Goal: Task Accomplishment & Management: Use online tool/utility

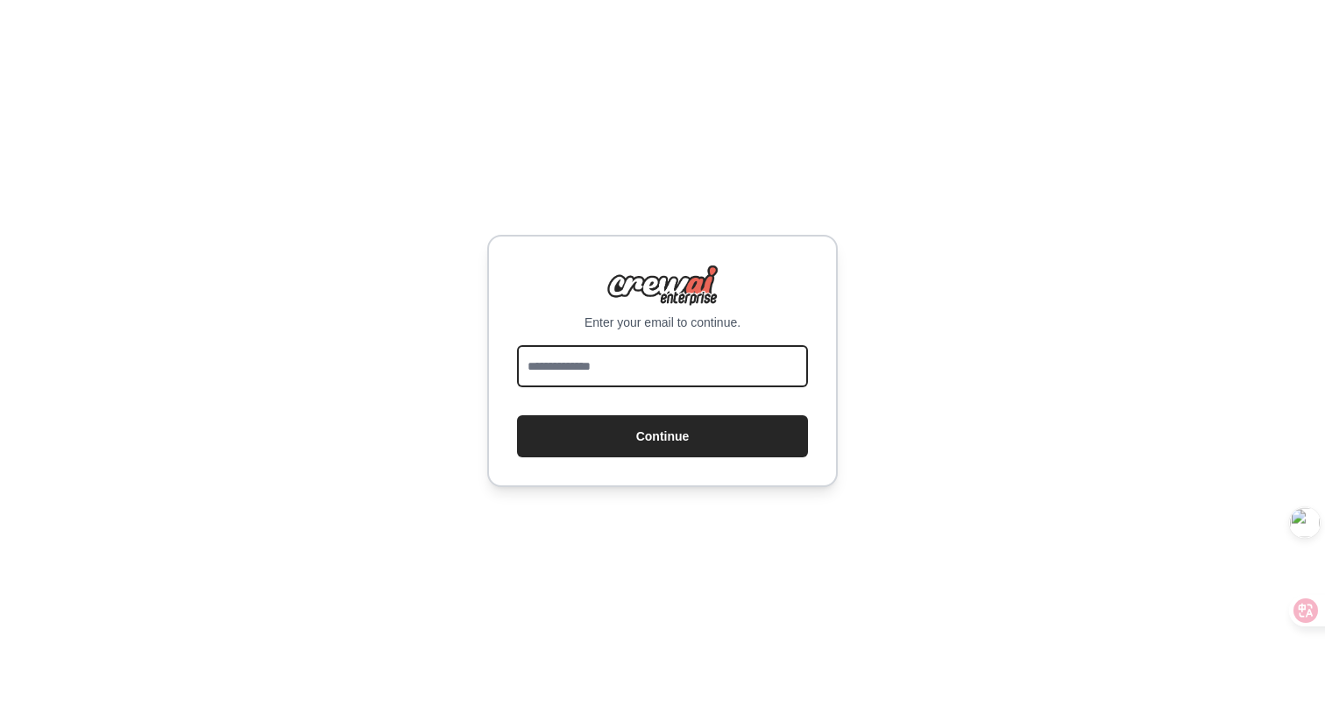
click at [578, 363] on input "email" at bounding box center [662, 366] width 291 height 42
type input "**********"
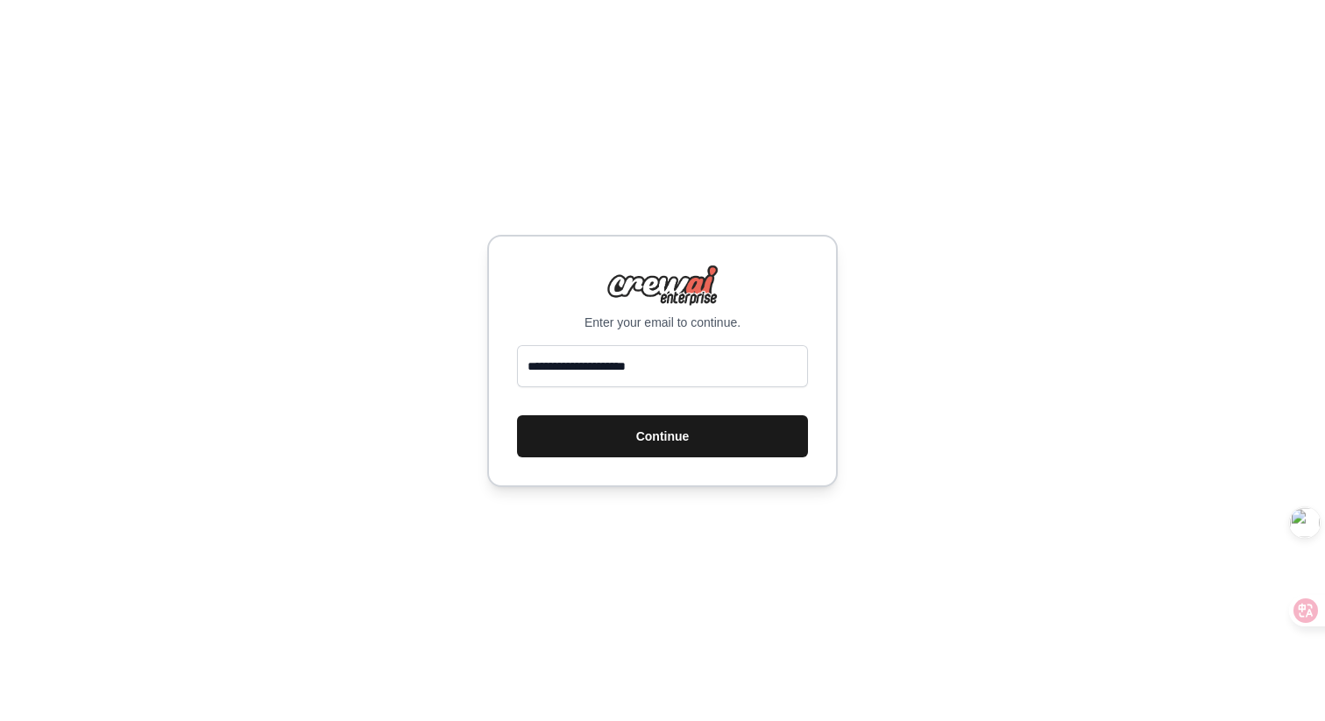
click at [653, 421] on button "Continue" at bounding box center [662, 436] width 291 height 42
click at [632, 442] on button "Continue" at bounding box center [662, 436] width 291 height 42
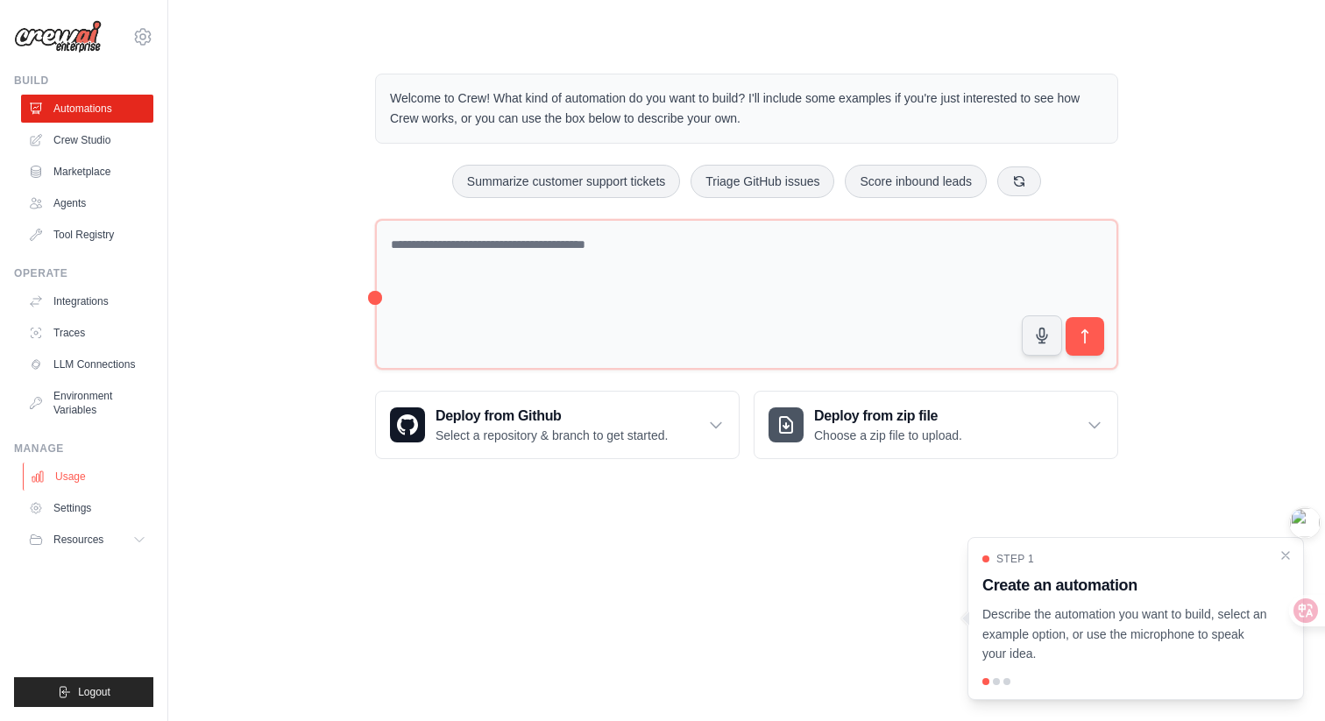
click at [74, 476] on link "Usage" at bounding box center [89, 477] width 132 height 28
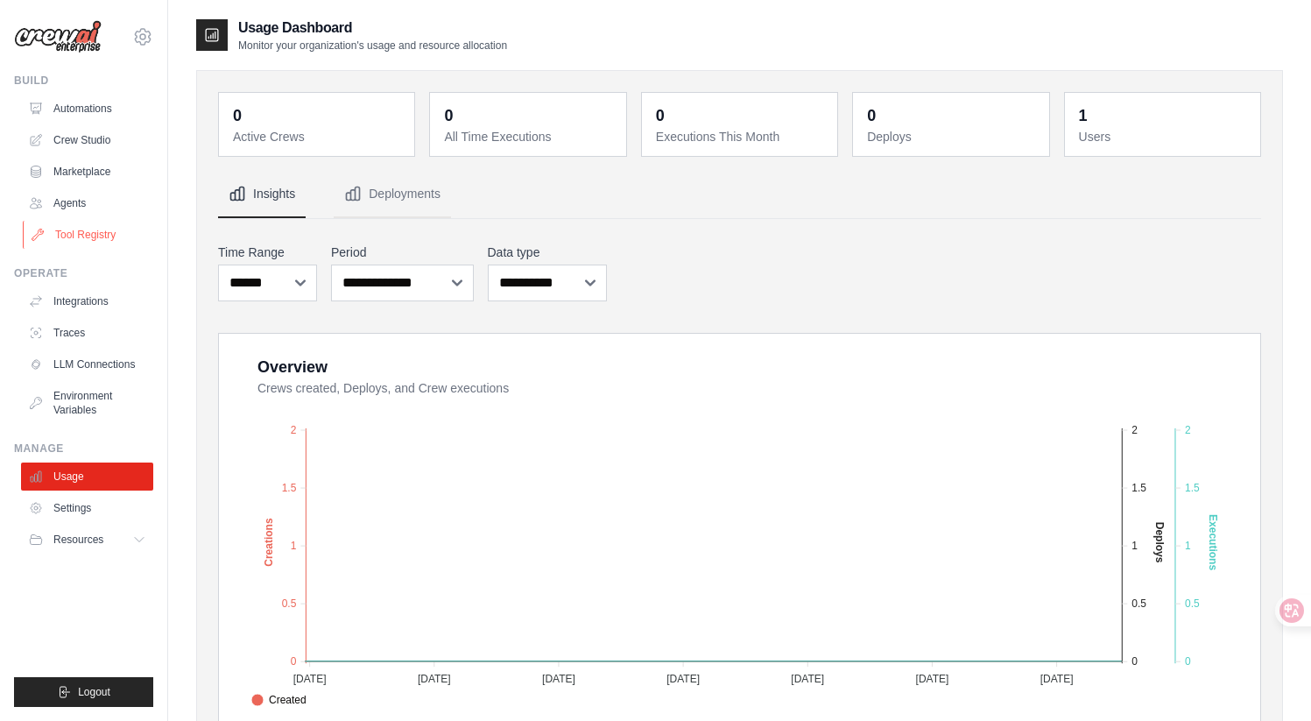
click at [84, 233] on link "Tool Registry" at bounding box center [89, 235] width 132 height 28
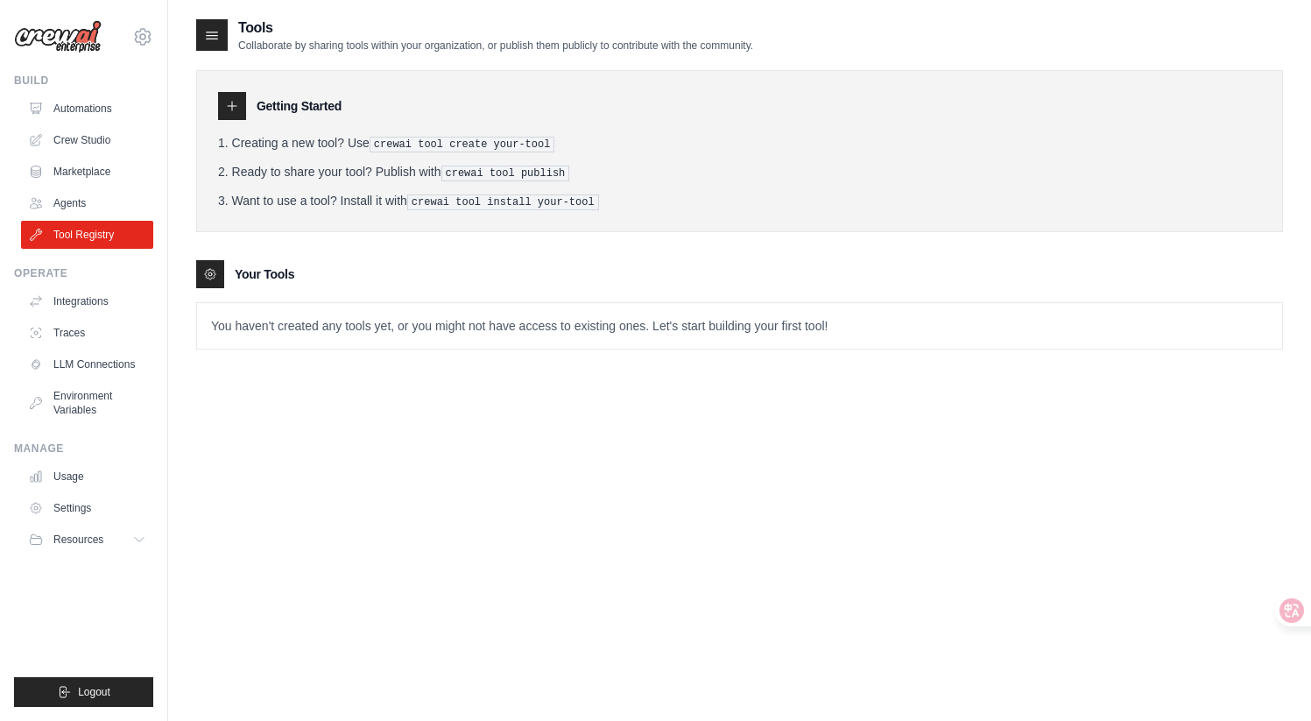
click at [345, 313] on p "You haven't created any tools yet, or you might not have access to existing one…" at bounding box center [739, 326] width 1085 height 46
click at [328, 335] on p "You haven't created any tools yet, or you might not have access to existing one…" at bounding box center [739, 326] width 1085 height 46
click at [329, 328] on p "You haven't created any tools yet, or you might not have access to existing one…" at bounding box center [739, 326] width 1085 height 46
click at [361, 412] on div "Tools Collaborate by sharing tools within your organization, or publish them pu…" at bounding box center [739, 378] width 1087 height 721
